Goal: Navigation & Orientation: Find specific page/section

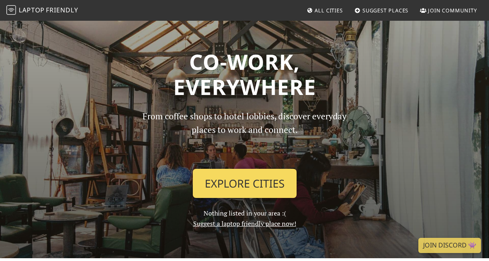
click at [241, 174] on link "Explore Cities" at bounding box center [245, 184] width 104 height 30
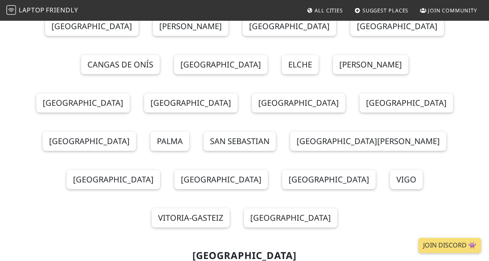
scroll to position [8652, 0]
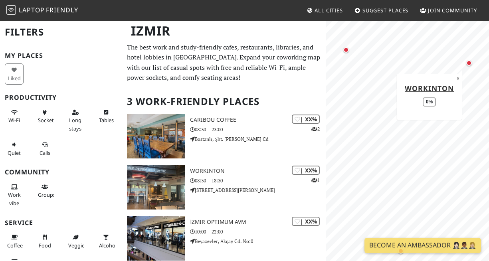
click at [458, 83] on div "Workinton 0% ×" at bounding box center [429, 96] width 65 height 45
click at [457, 78] on button "×" at bounding box center [458, 78] width 8 height 9
